Goal: Task Accomplishment & Management: Complete application form

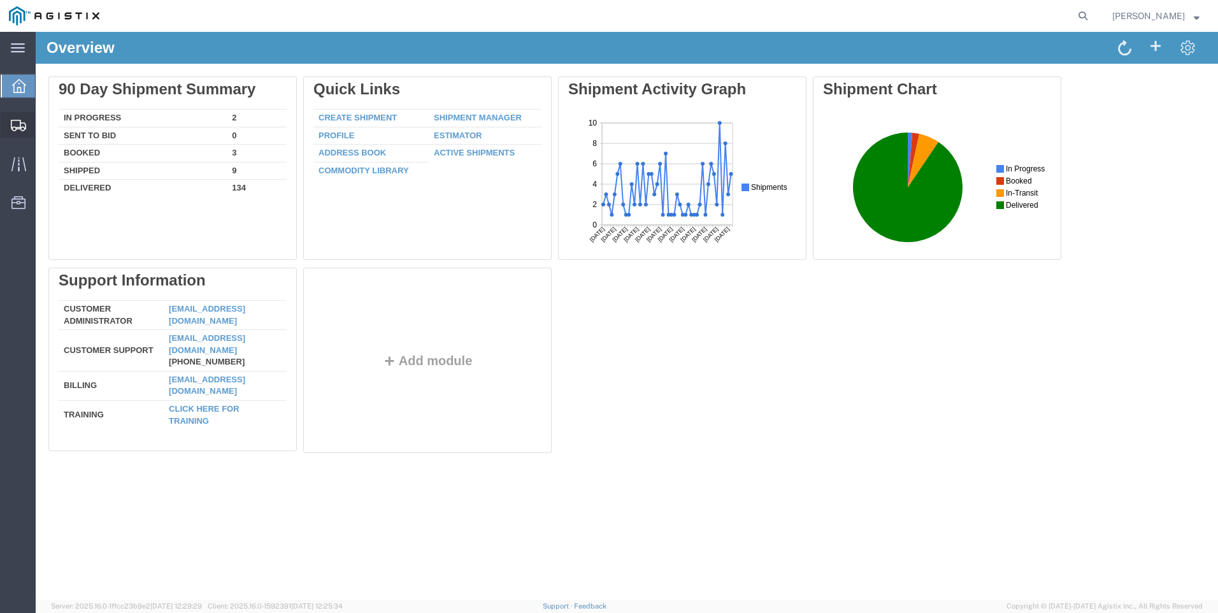
click at [0, 0] on span "Create Shipment" at bounding box center [0, 0] width 0 height 0
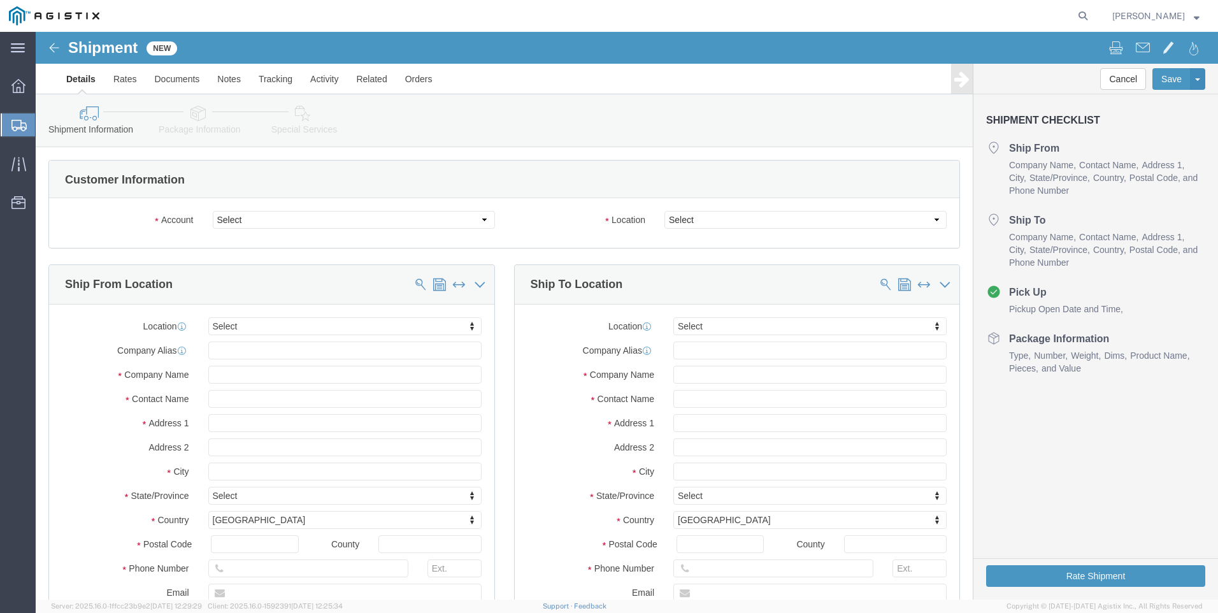
select select
drag, startPoint x: 277, startPoint y: 220, endPoint x: 242, endPoint y: 189, distance: 47.8
click select "Select PG&E Valmont Industries Inc"
select select "9596"
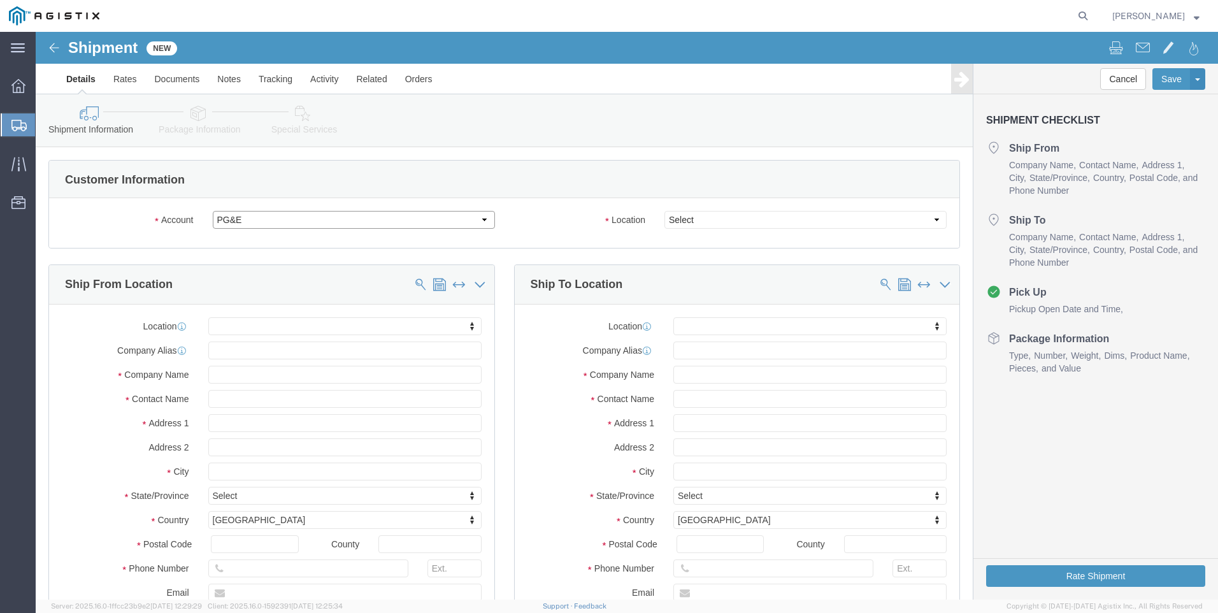
click select "Select PG&E Valmont Industries Inc"
select select "PURCHORD"
select select
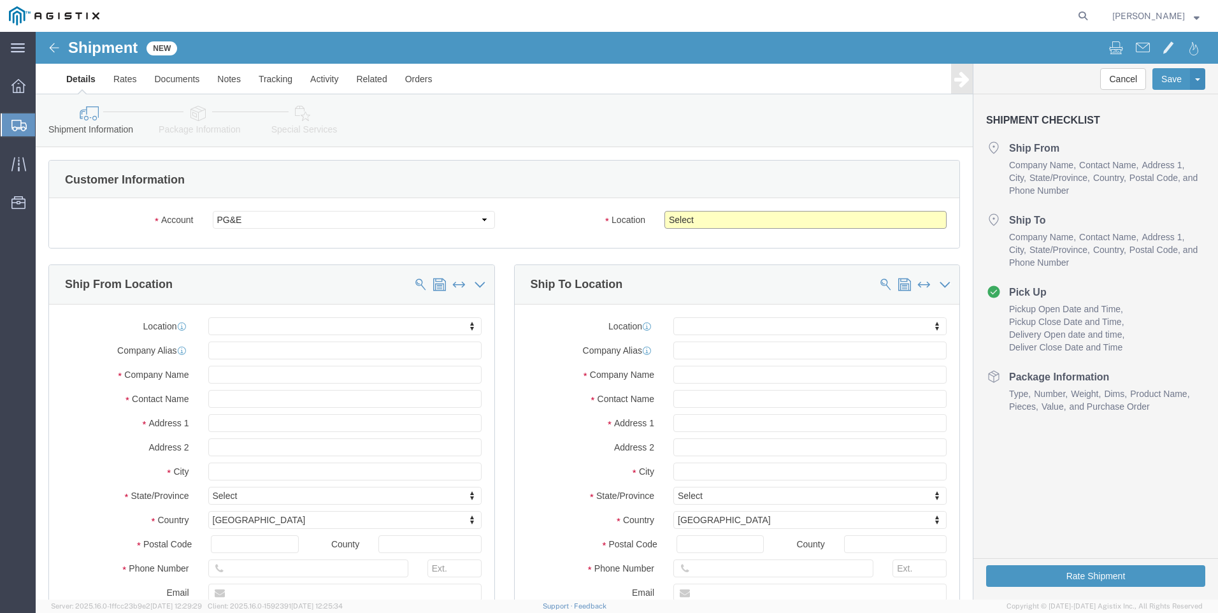
click select "Select All Others [GEOGRAPHIC_DATA] [GEOGRAPHIC_DATA] [GEOGRAPHIC_DATA] [GEOGRA…"
select select "23082"
click select "Select All Others [GEOGRAPHIC_DATA] [GEOGRAPHIC_DATA] [GEOGRAPHIC_DATA] [GEOGRA…"
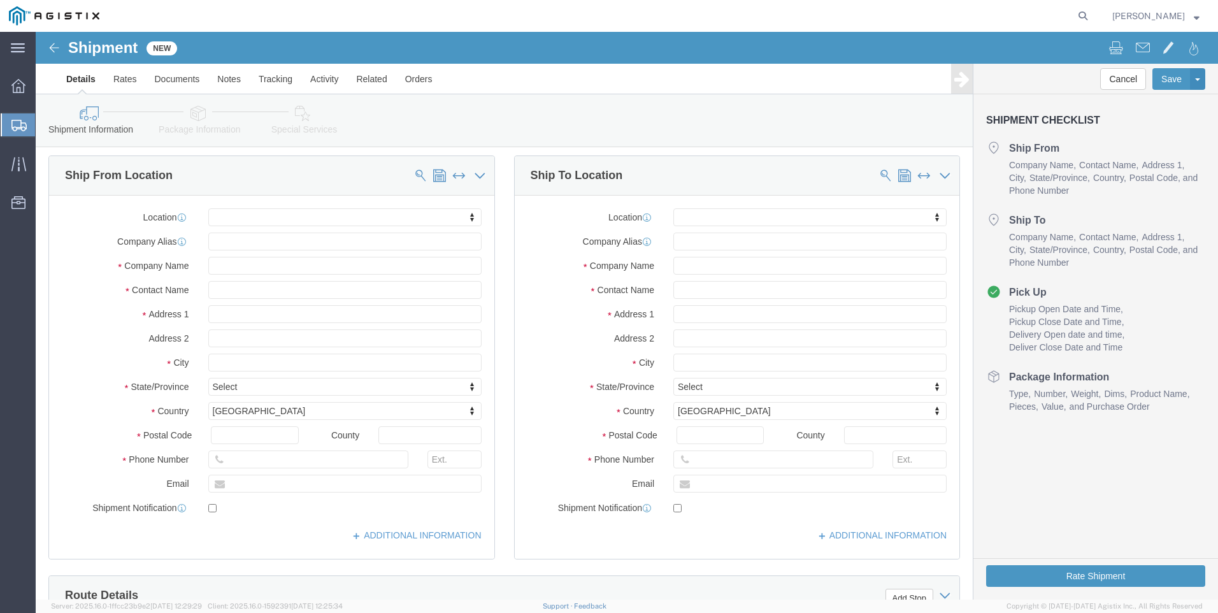
scroll to position [127, 0]
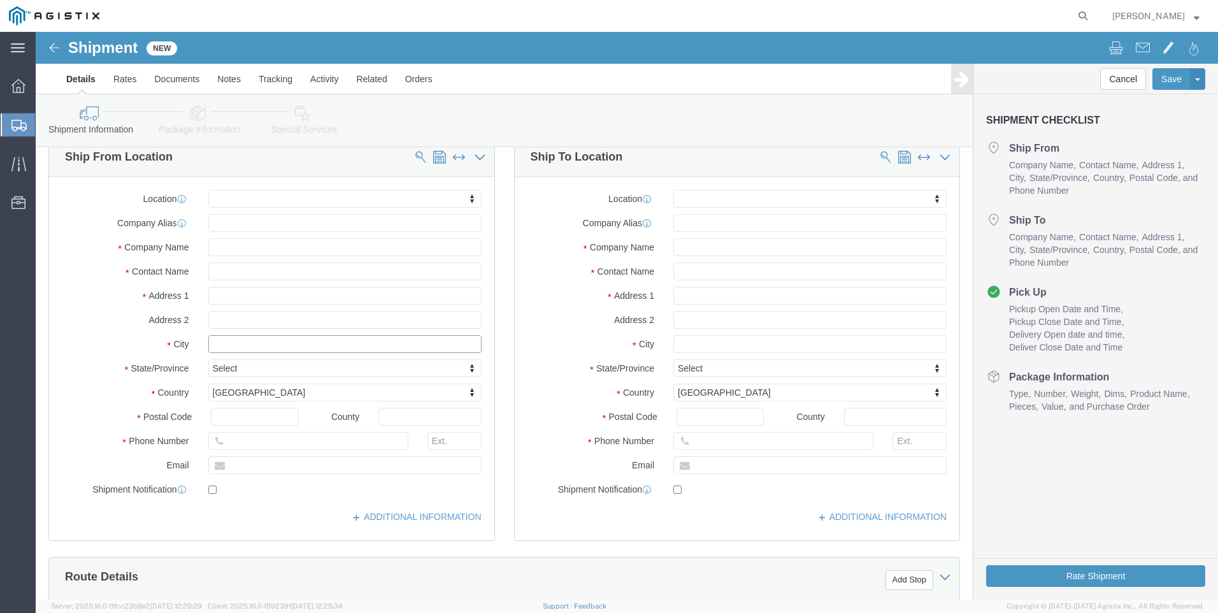
click input "text"
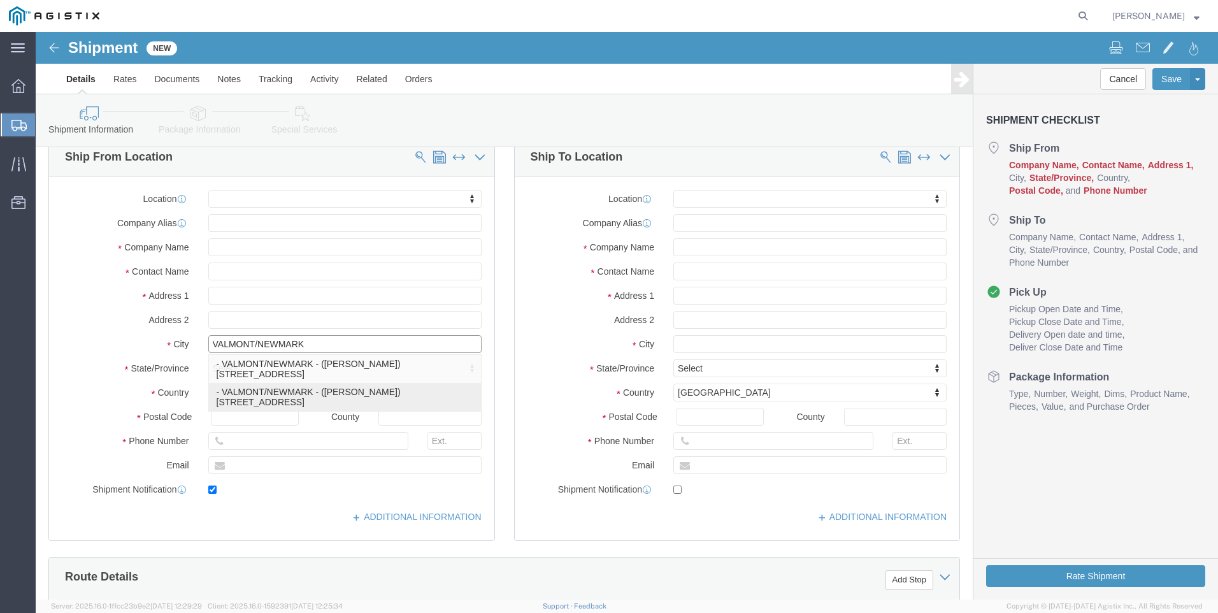
type input "CLAREMORE"
select select
type input "[STREET_ADDRESS]"
type input "74017"
type input "[GEOGRAPHIC_DATA]"
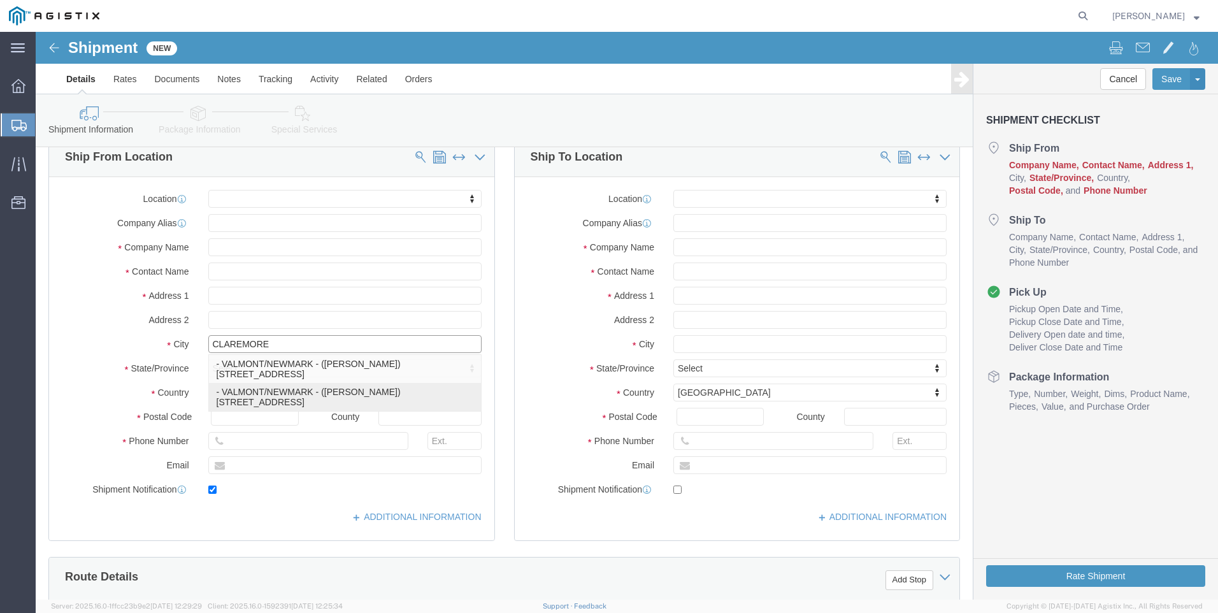
type input "9183841033"
type input "[PERSON_NAME][EMAIL_ADDRESS][DOMAIN_NAME]"
checkbox input "true"
type input "VALMONT/NEWMARK"
type input "[PERSON_NAME]"
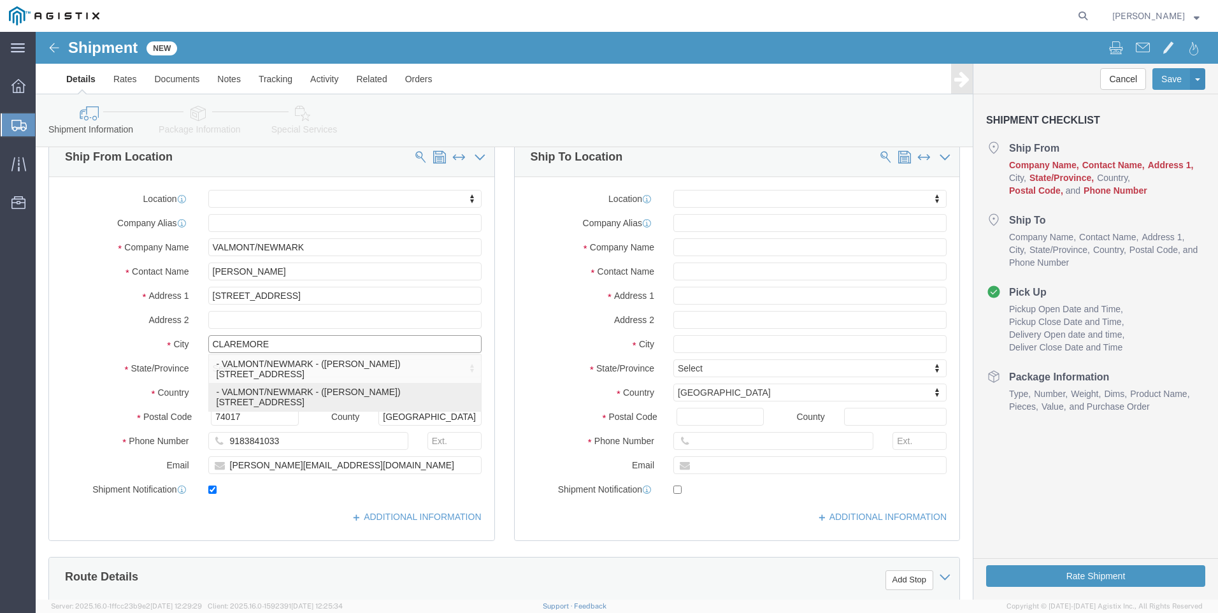
select select "OK"
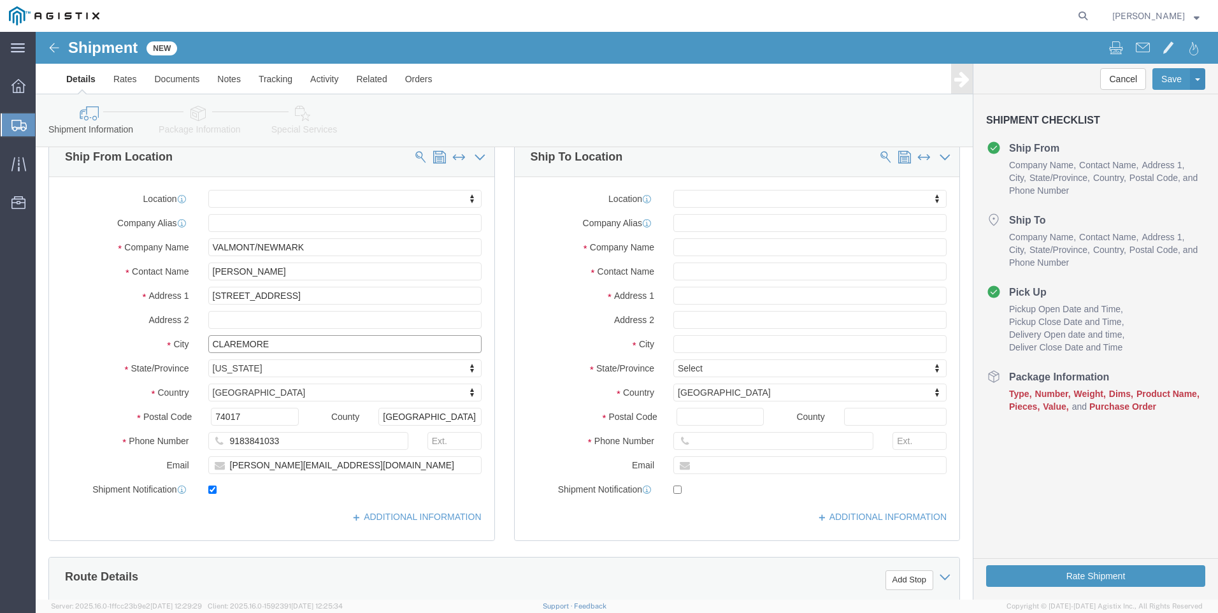
type input "CLAREMORE"
select select
click input "text"
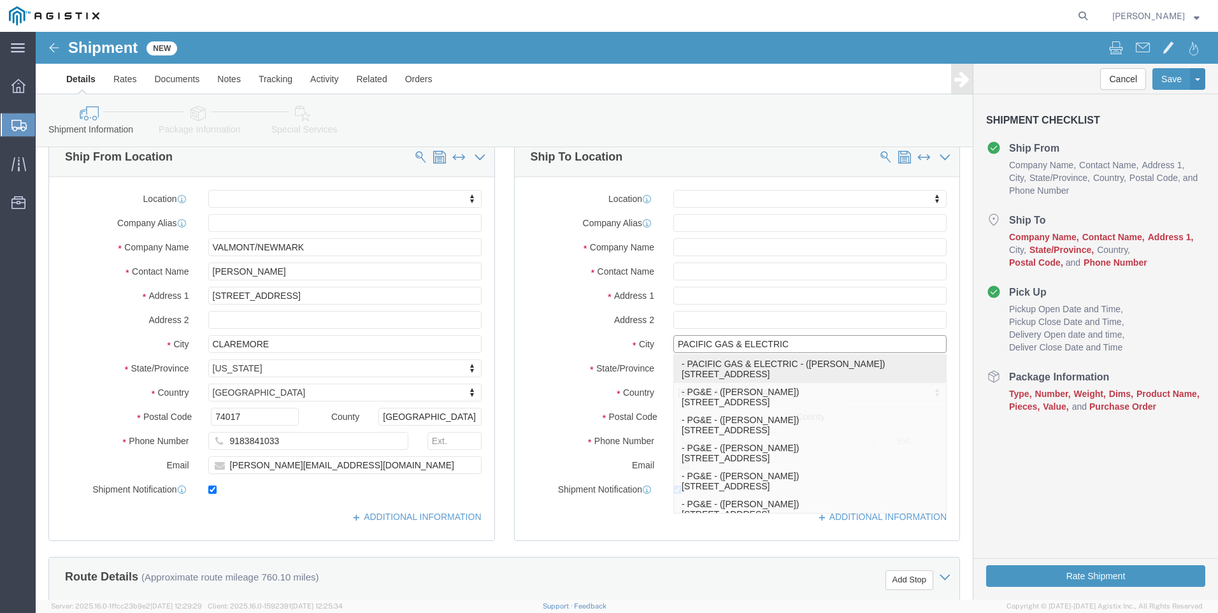
type input "[GEOGRAPHIC_DATA]"
select select
type input "[STREET_ADDRESS]"
type input "93725"
type input "8667604895"
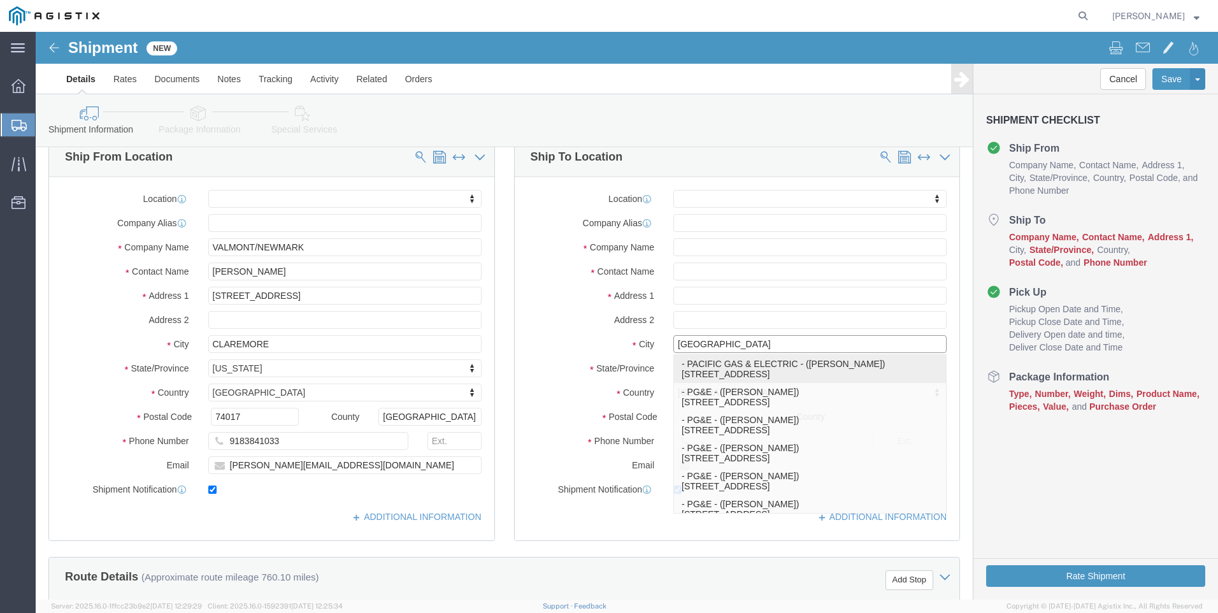
type input "[PERSON_NAME][EMAIL_ADDRESS][DOMAIN_NAME]"
checkbox input "true"
type input "PACIFIC GAS & ELECTRIC"
type input "[PERSON_NAME]"
select select "CA"
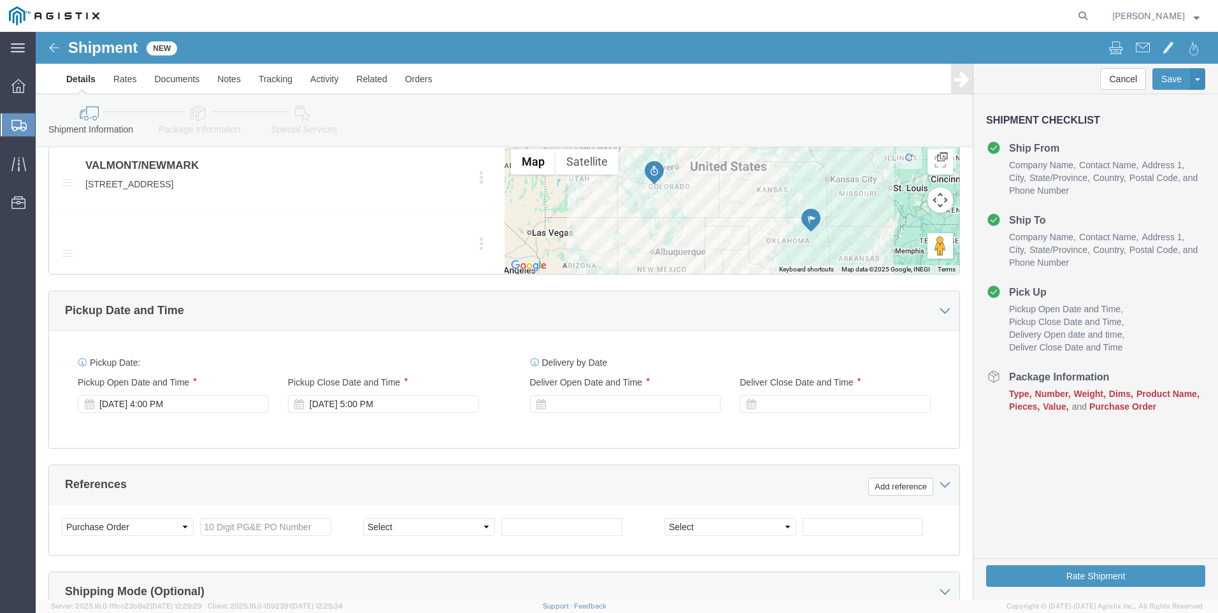
scroll to position [765, 0]
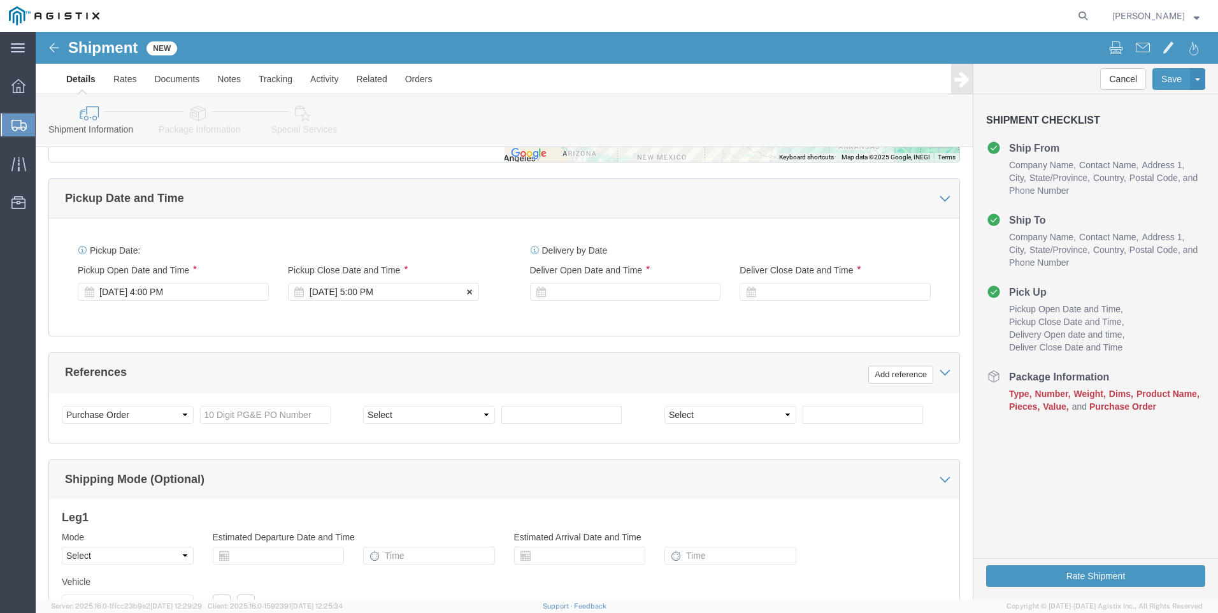
type input "[GEOGRAPHIC_DATA]"
select select
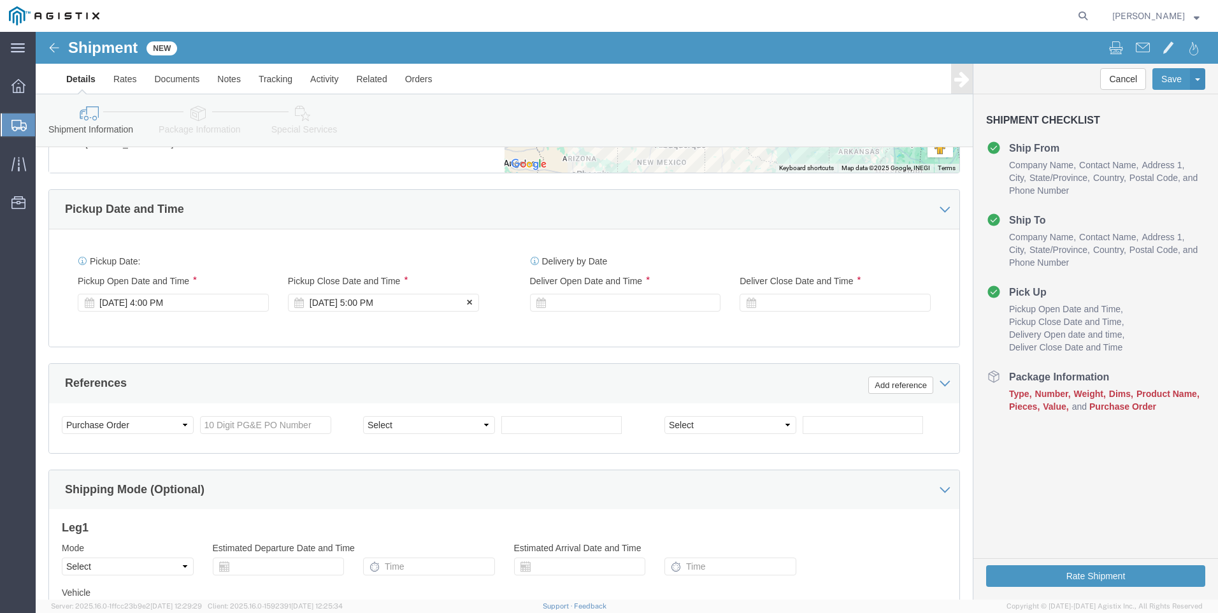
click div "Pickup Close Date Pickup Close Time Pickup Close Date and Time [DATE] 5:00 PM"
click div "[DATE] 5:00 PM"
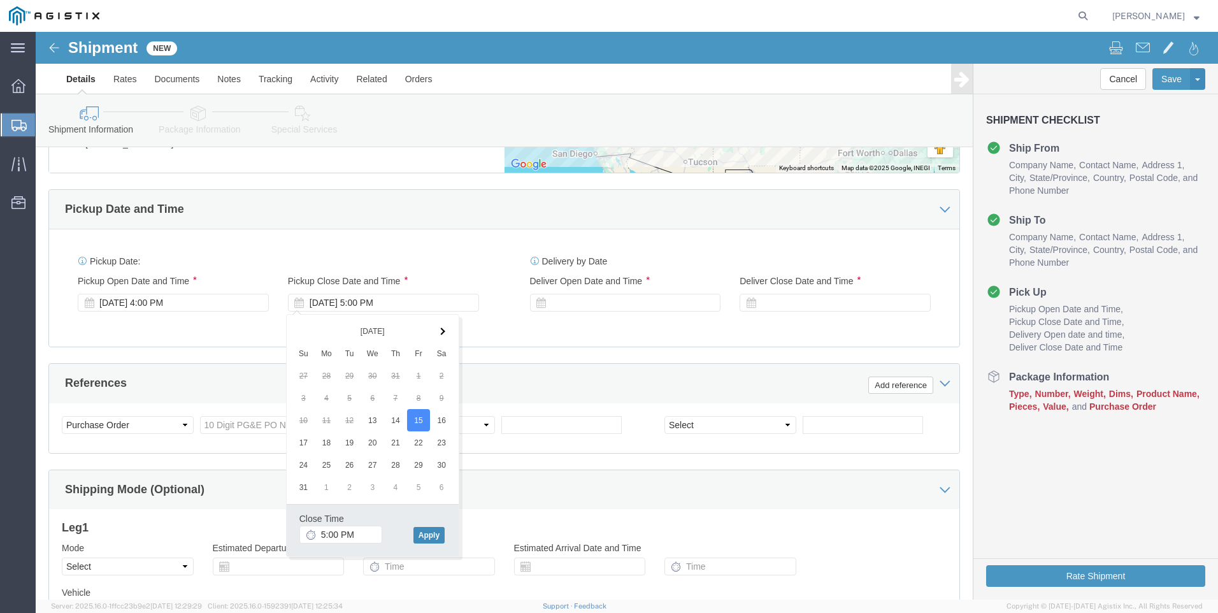
click button "Apply"
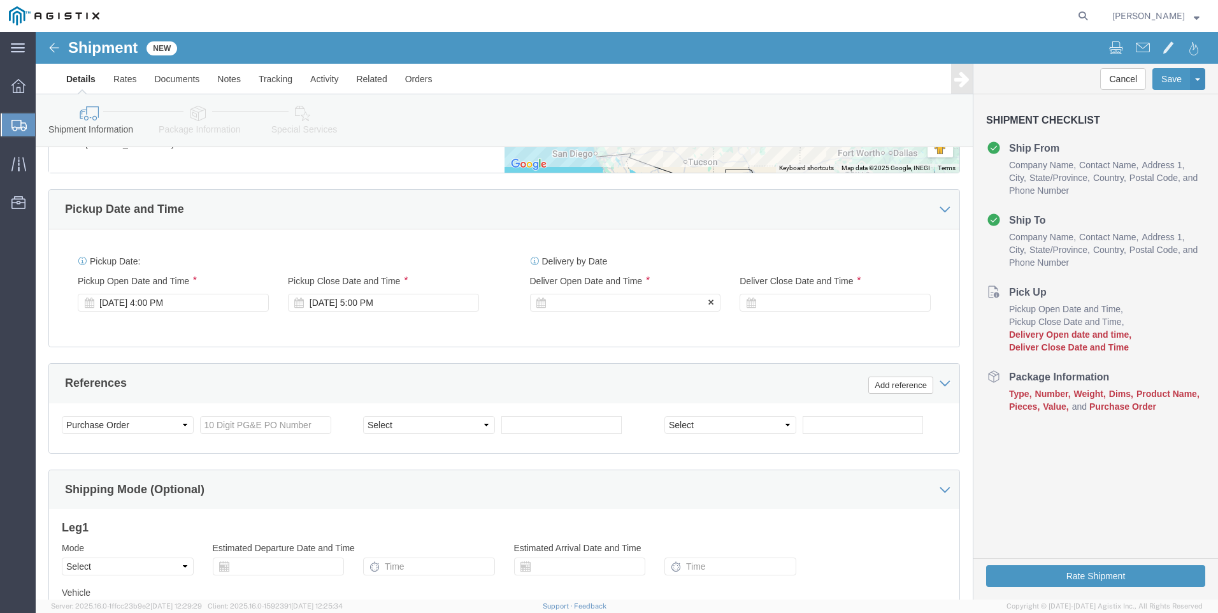
click div
click button "Apply"
click div
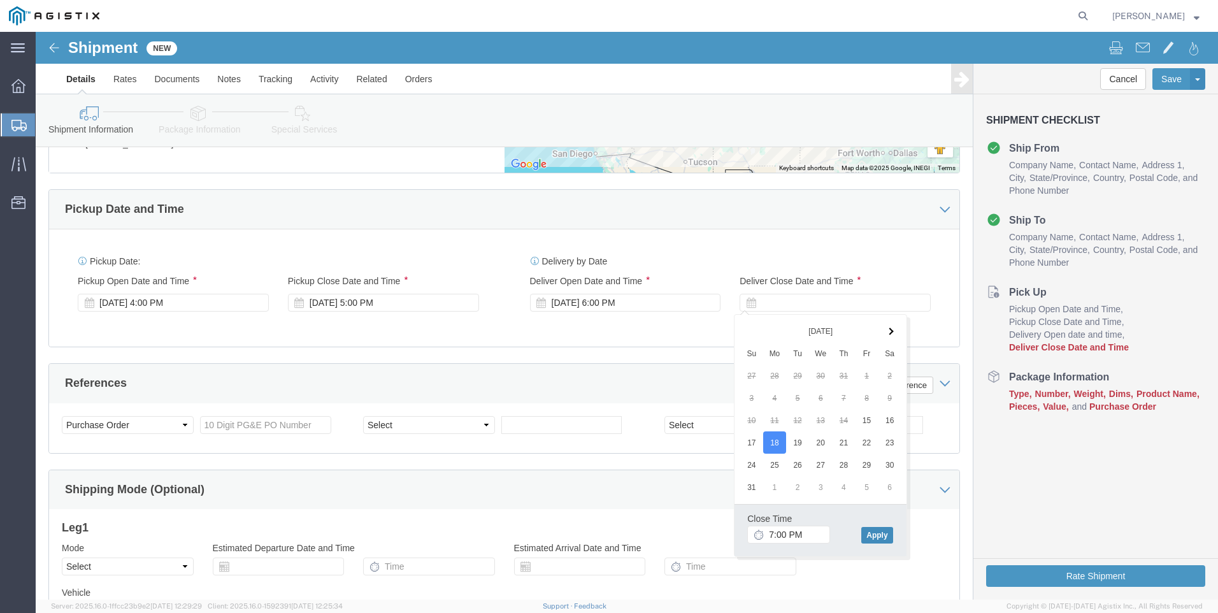
drag, startPoint x: 837, startPoint y: 514, endPoint x: 837, endPoint y: 507, distance: 7.0
click div "Close Time 7:00 PM [DATE] 7:00 PM - [DATE] 7:00 PM Cancel Apply"
click button "Apply"
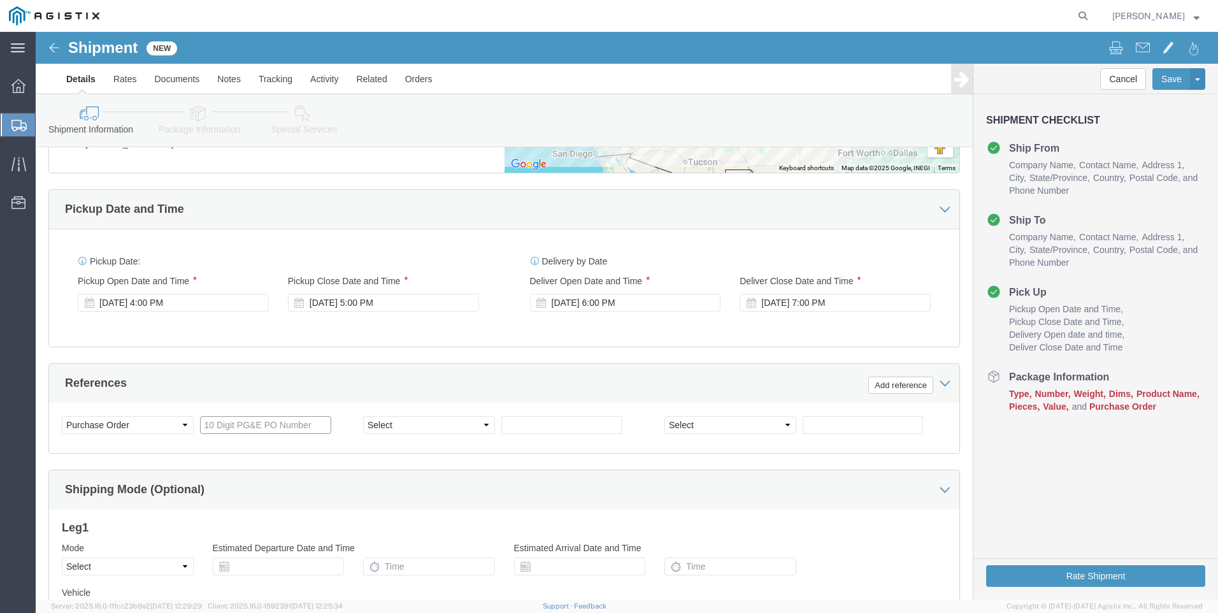
click input "text"
type input "2"
type input "3501397610"
click select "Select Account Type Activity ID Airline Appointment Number ASN Batch Request # …"
select select "BOL"
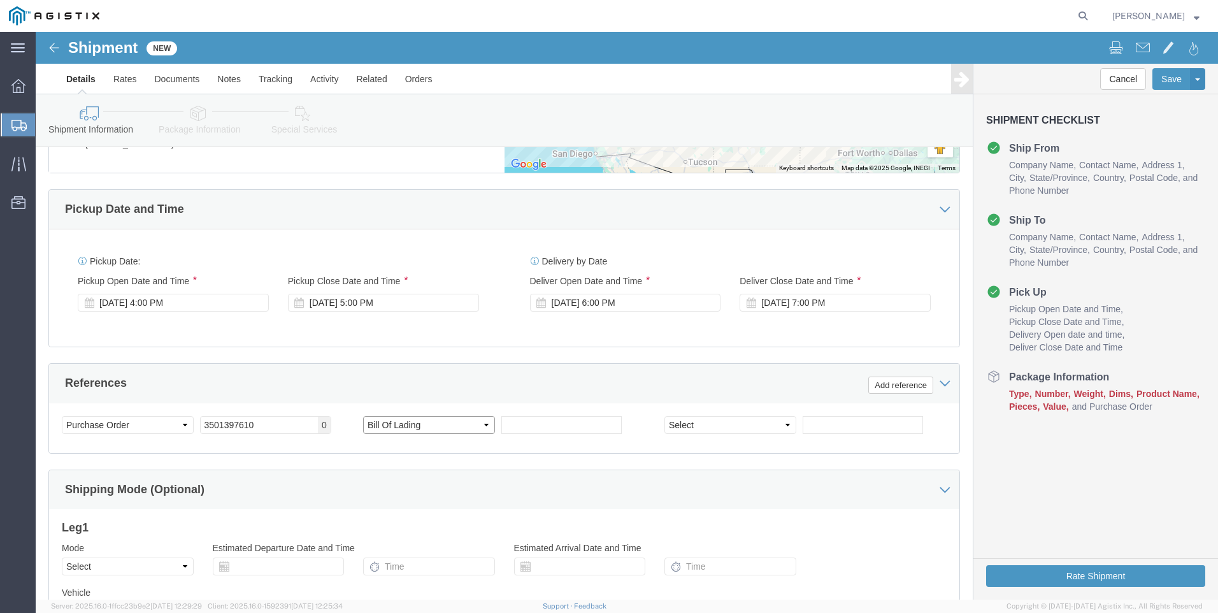
click select "Select Account Type Activity ID Airline Appointment Number ASN Batch Request # …"
click input "text"
type input "900242255"
select select "JOBNUM"
type input "644401-1-1"
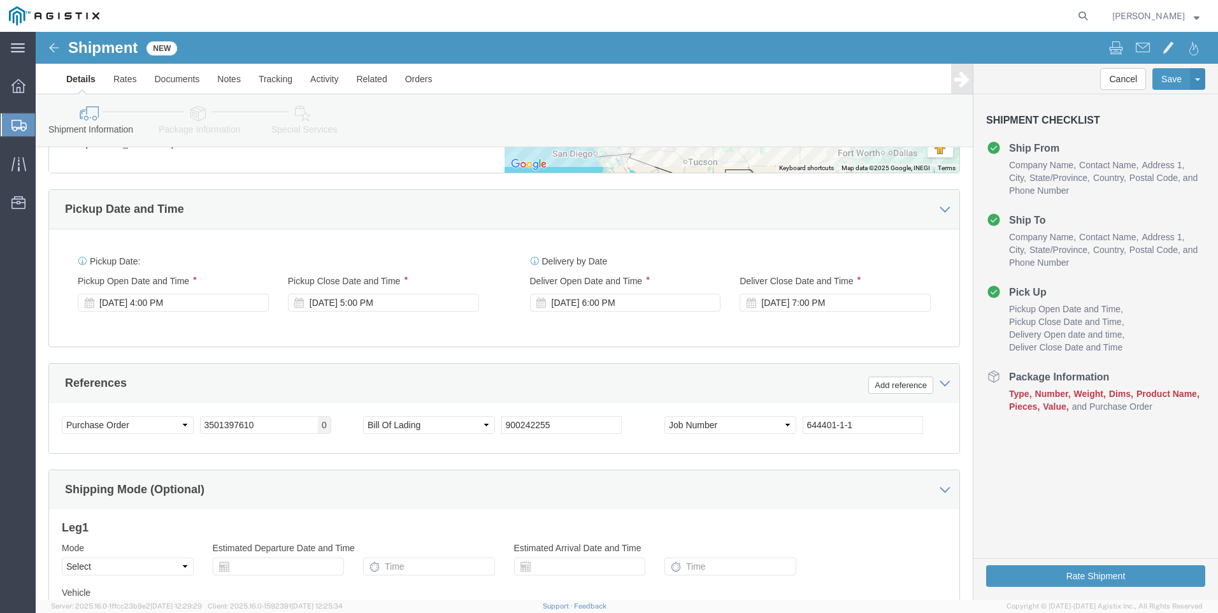
click div "References Add reference"
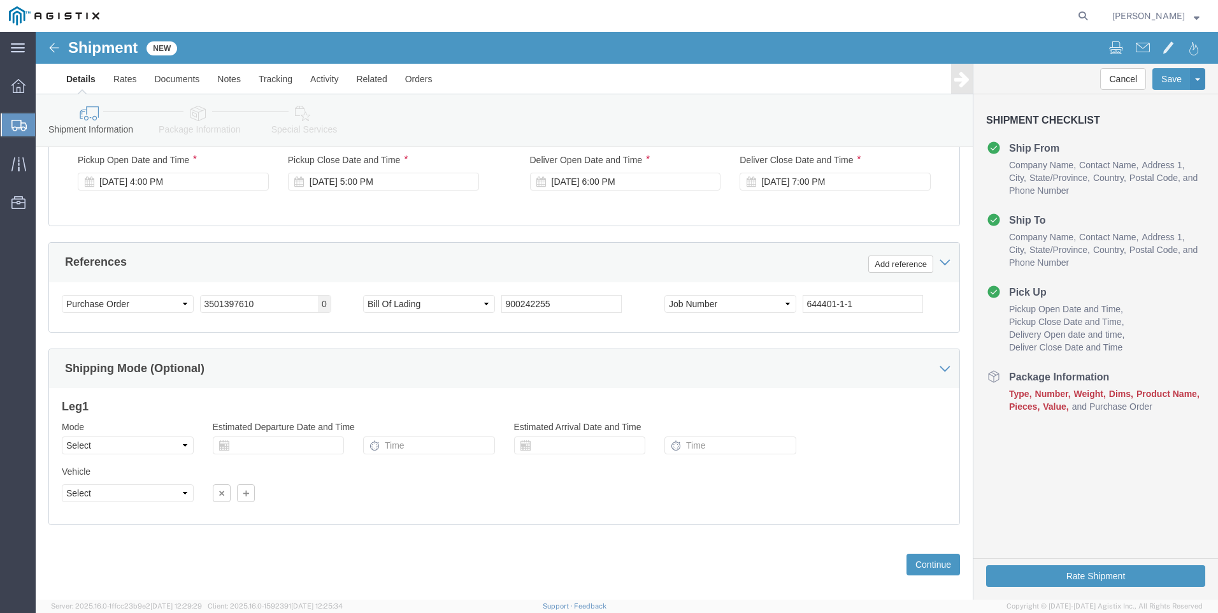
scroll to position [900, 0]
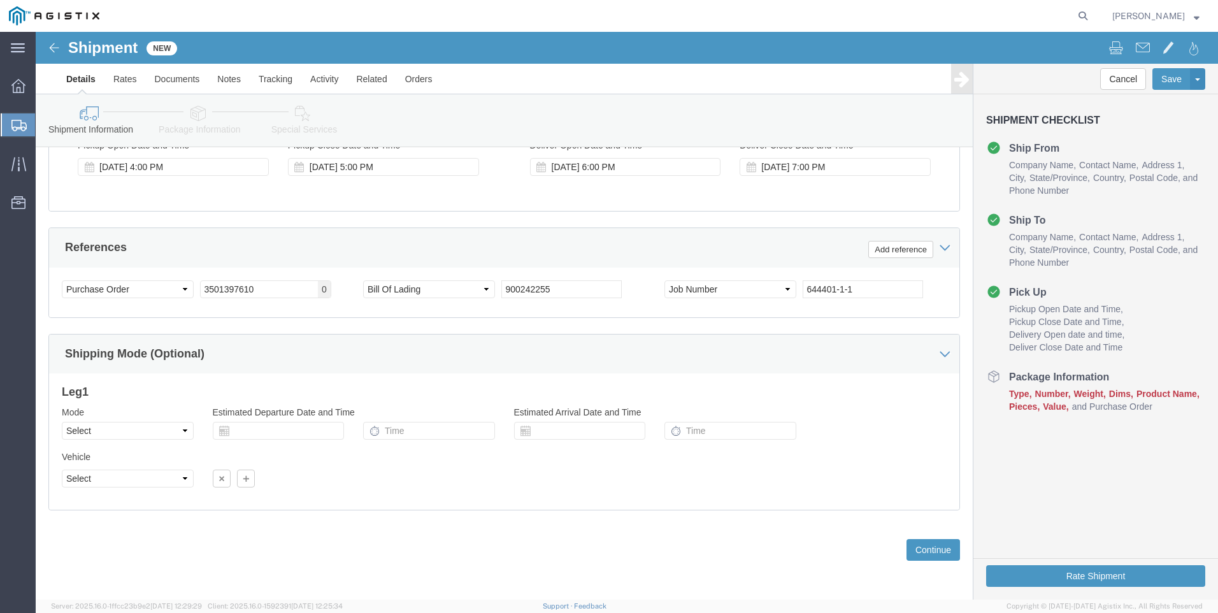
click icon
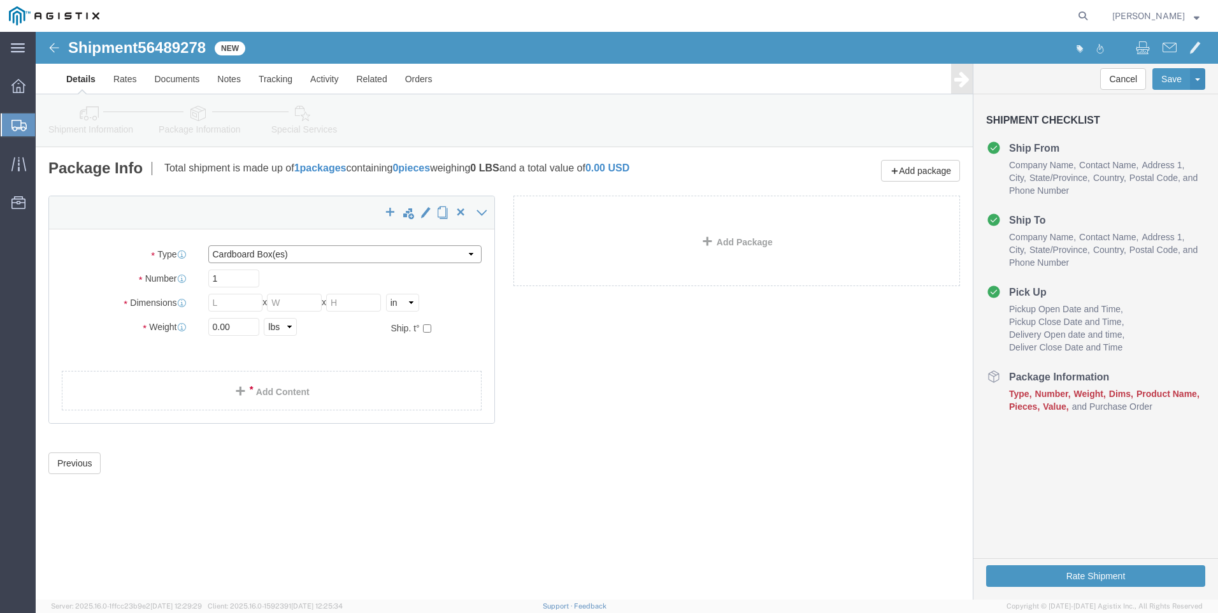
click select "Select Bulk Bundle(s) Cardboard Box(es) Carton(s) Crate(s) Drum(s) (Fiberboard)…"
select select "NKCR"
click select "Select Bulk Bundle(s) Cardboard Box(es) Carton(s) Crate(s) Drum(s) (Fiberboard)…"
type input "30"
click select "Select cm ft in"
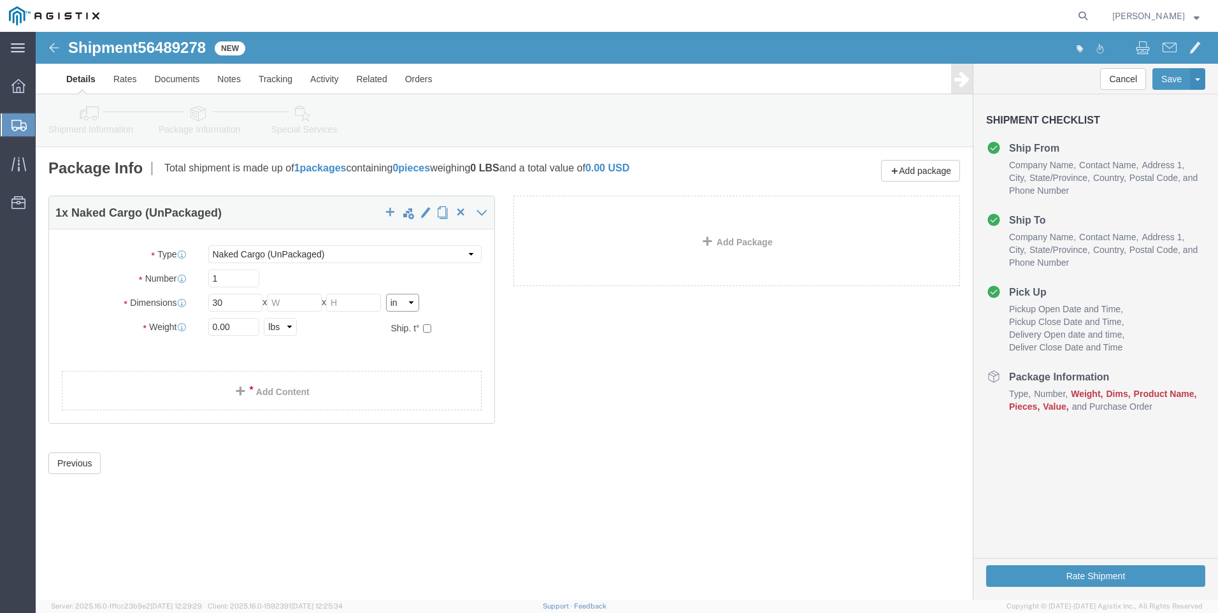
select select "FT"
click select "Select cm ft in"
click input "2.50"
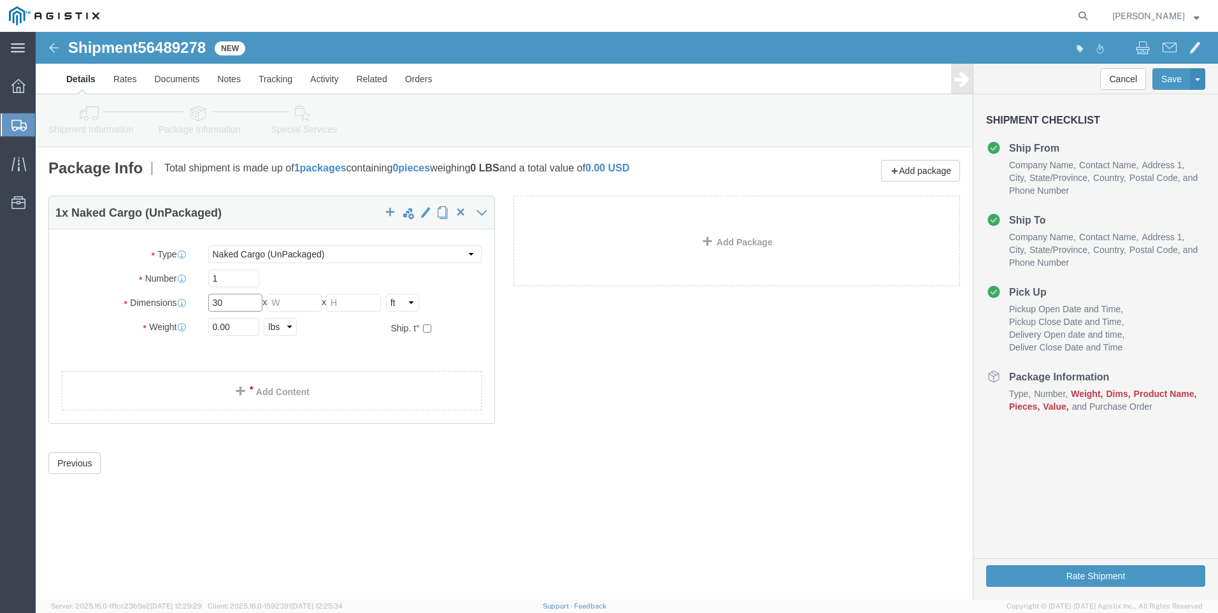
type input "30"
type input "8"
click input "0.00"
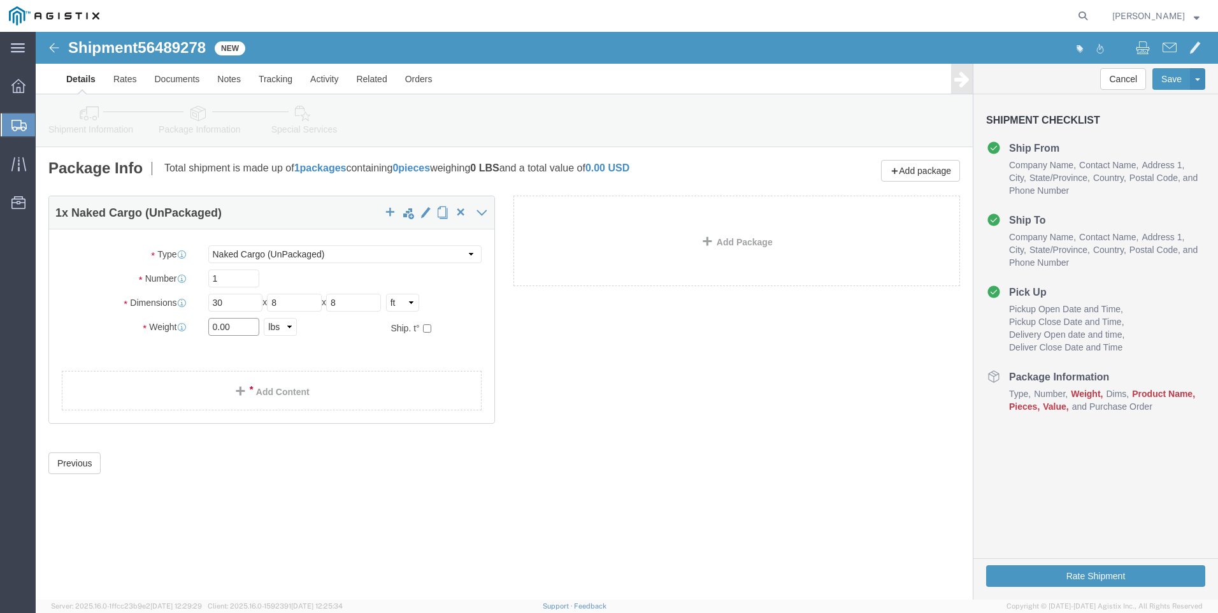
click input "0.00"
type input "10028"
click link "Add Content"
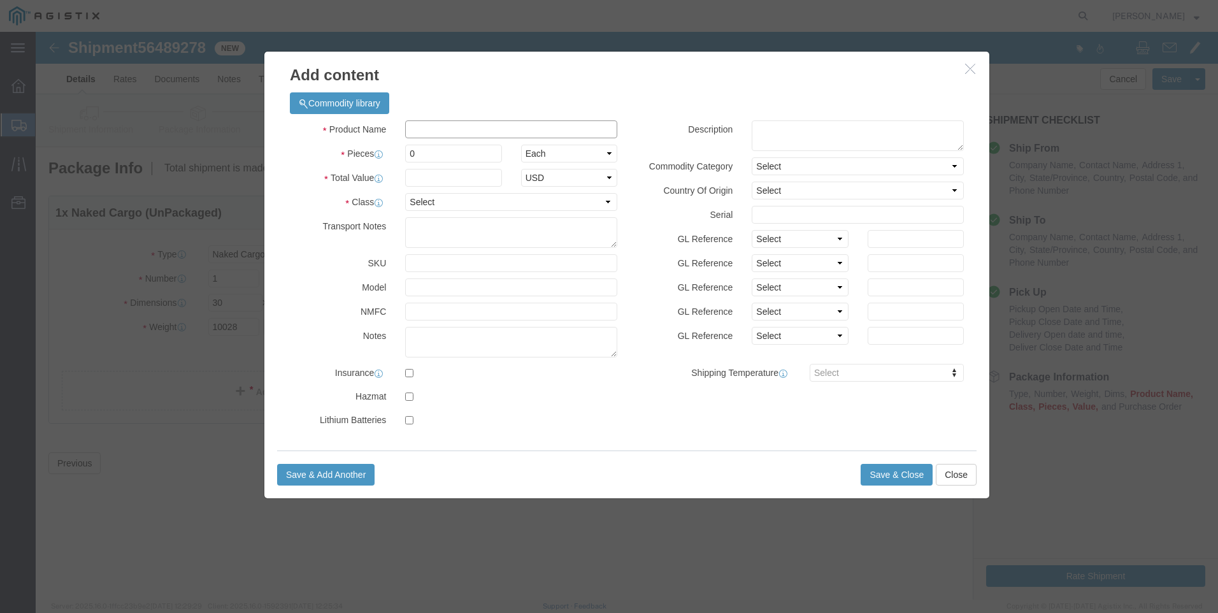
click input "text"
type input "UTILITY PARTS"
type input "13"
type input "PIE"
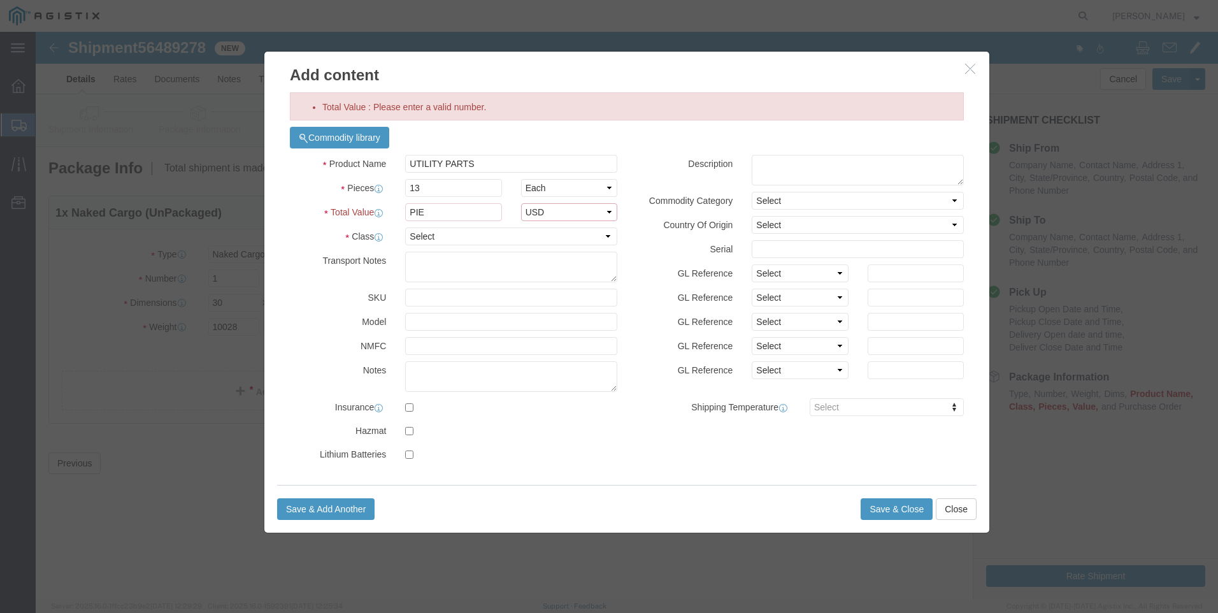
select select "USD"
click input "PIE"
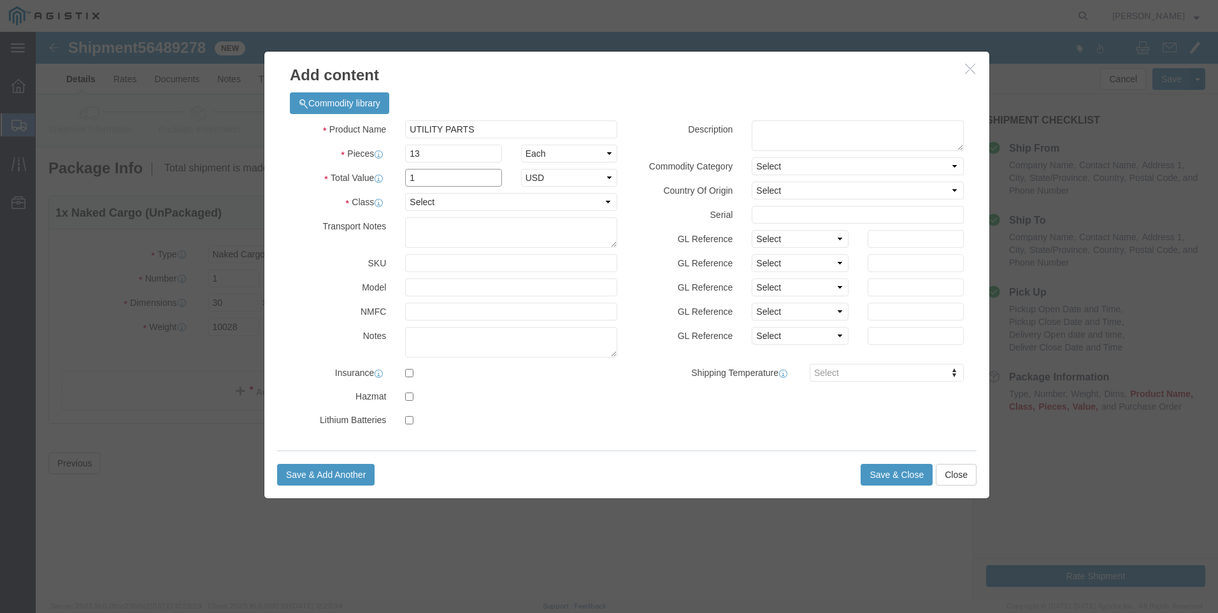
type input "1"
click select "Select 50 55 60 65 70 85 92.5 100 125 175 250 300 400"
select select "50"
click select "Select 50 55 60 65 70 85 92.5 100 125 175 250 300 400"
click button "Save & Close"
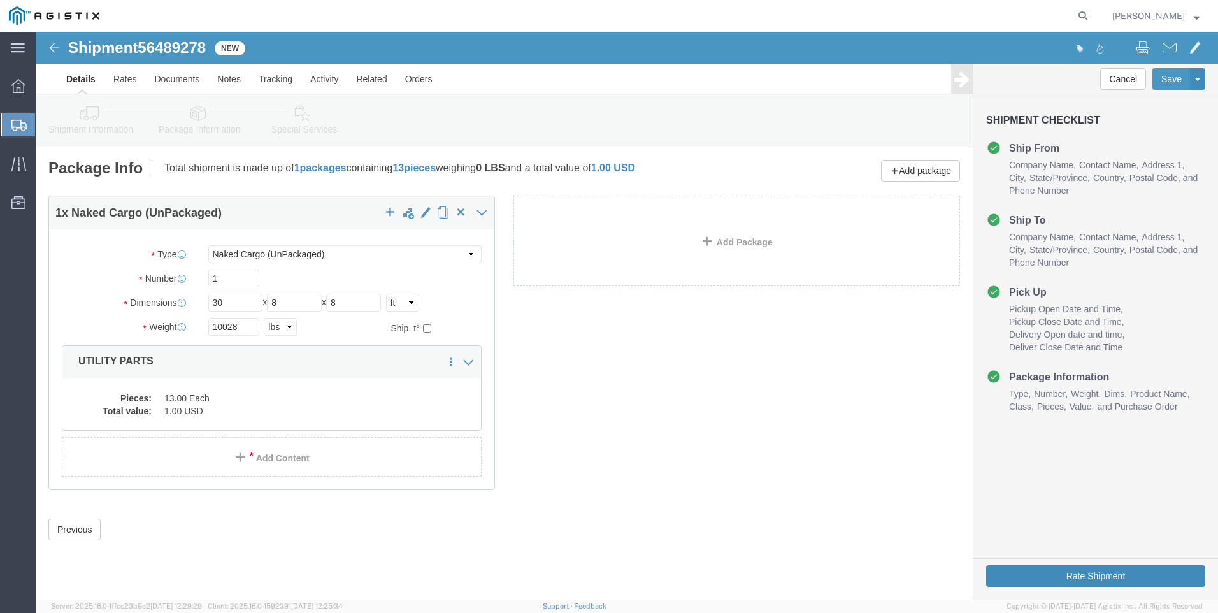
click button "Rate Shipment"
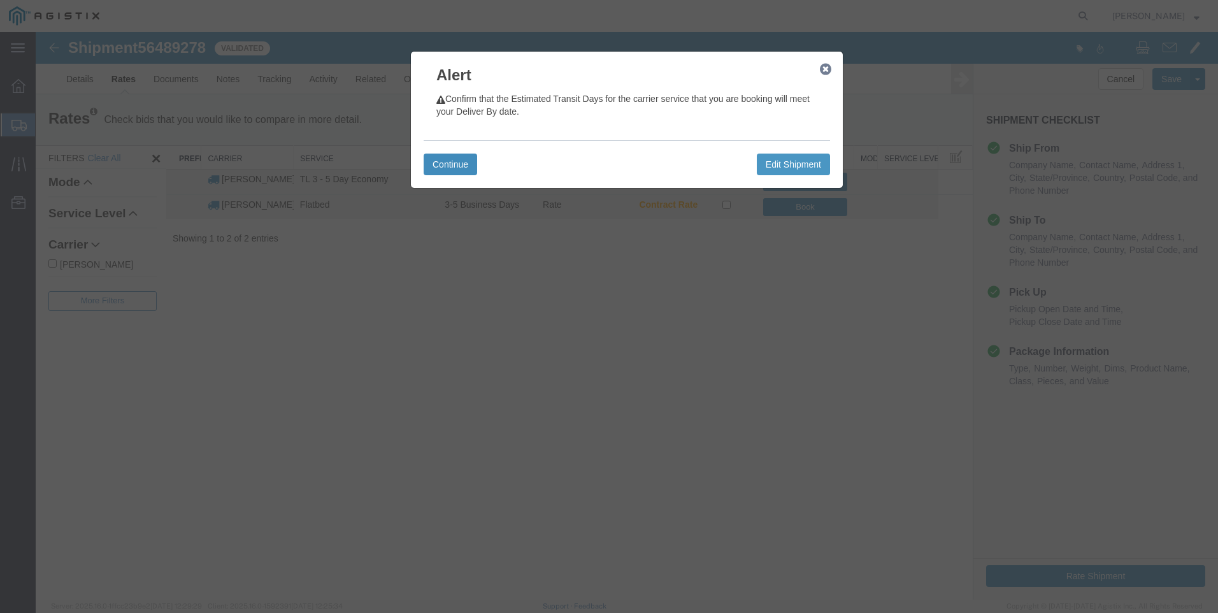
click at [441, 171] on button "Continue" at bounding box center [451, 165] width 54 height 22
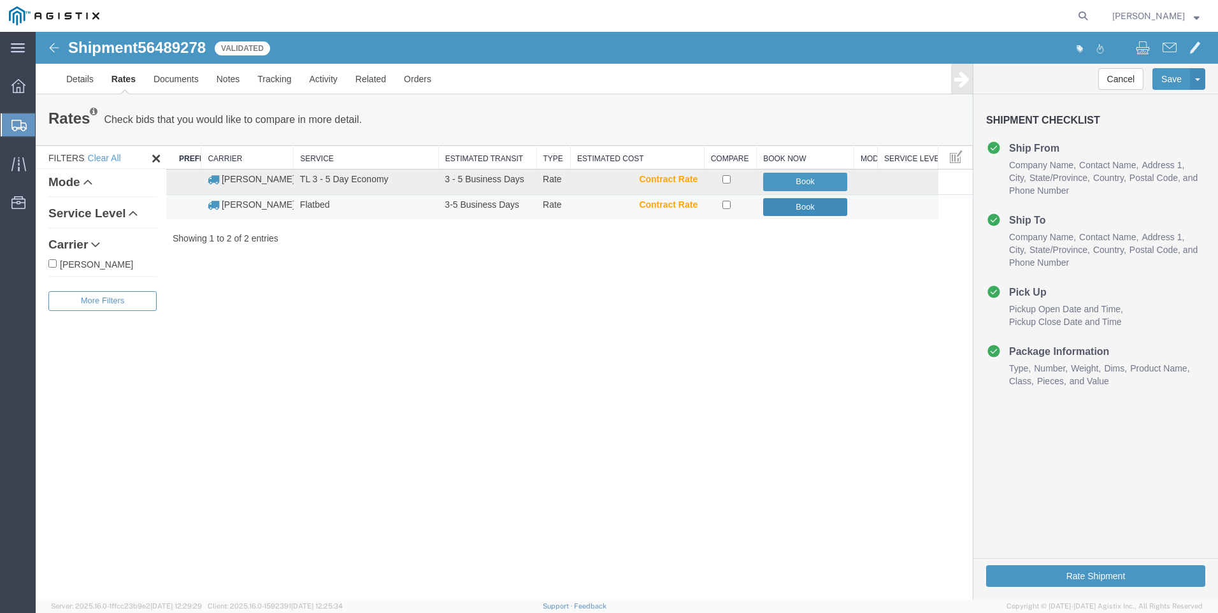
click at [816, 208] on button "Book" at bounding box center [805, 207] width 85 height 18
